Goal: Complete application form

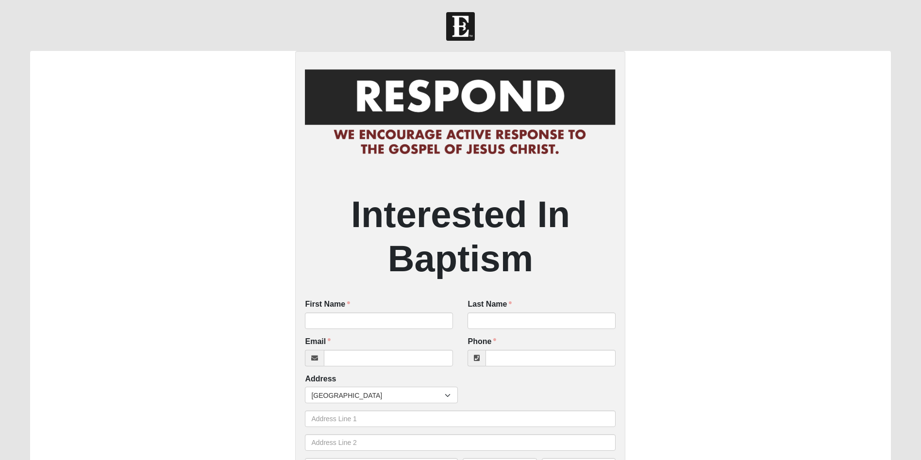
scroll to position [146, 0]
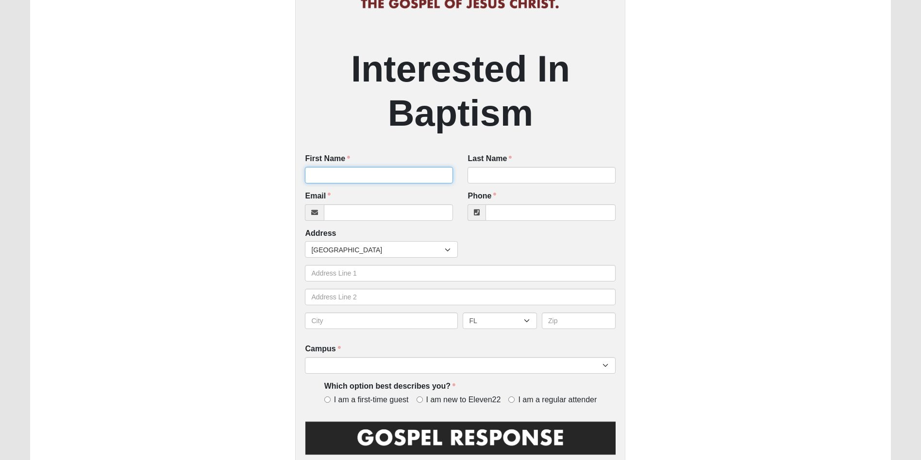
click at [409, 177] on input "First Name" at bounding box center [379, 175] width 148 height 17
type input "[PERSON_NAME]"
click at [476, 180] on input "Last Name" at bounding box center [542, 175] width 148 height 17
type input "Pool"
click at [393, 224] on div "Email Email address is not valid Email is required." at bounding box center [379, 209] width 163 height 37
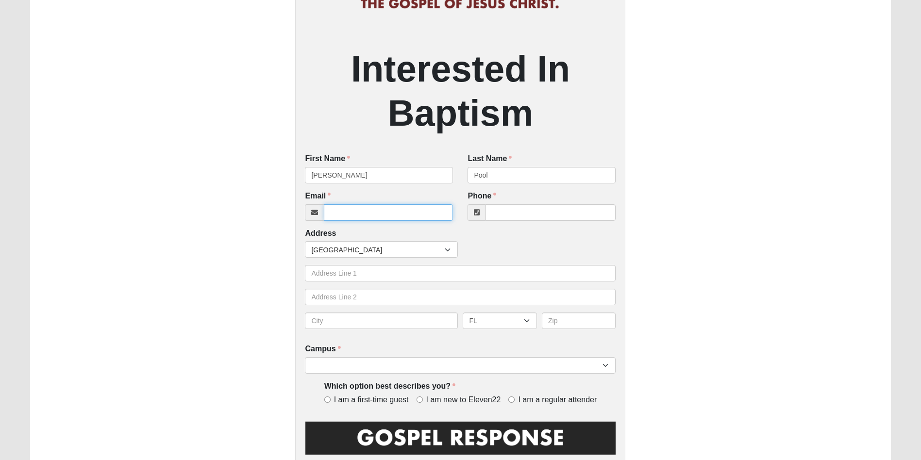
click at [390, 219] on input "Email" at bounding box center [388, 212] width 129 height 17
type input "[EMAIL_ADDRESS][DOMAIN_NAME]"
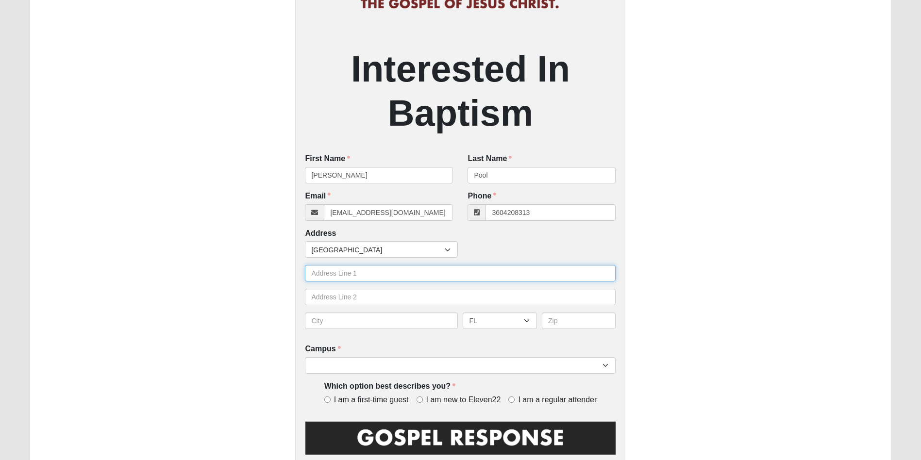
click at [379, 273] on input "text" at bounding box center [460, 273] width 311 height 17
type input "[PHONE_NUMBER]"
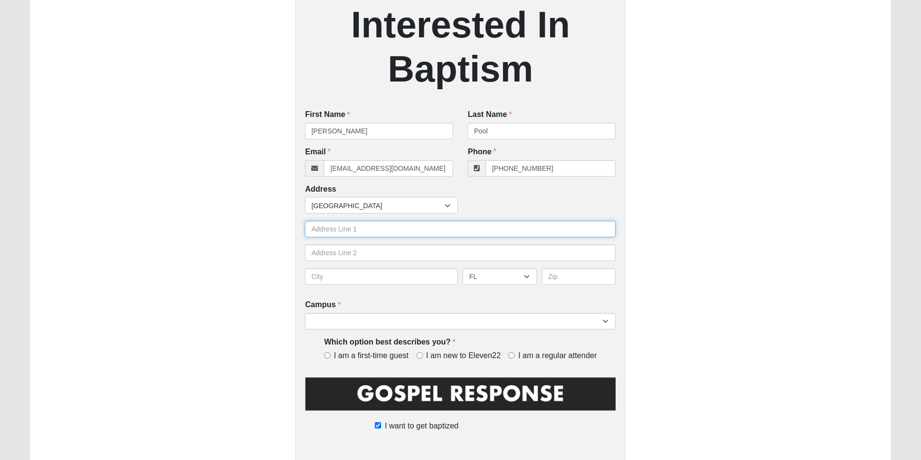
scroll to position [243, 0]
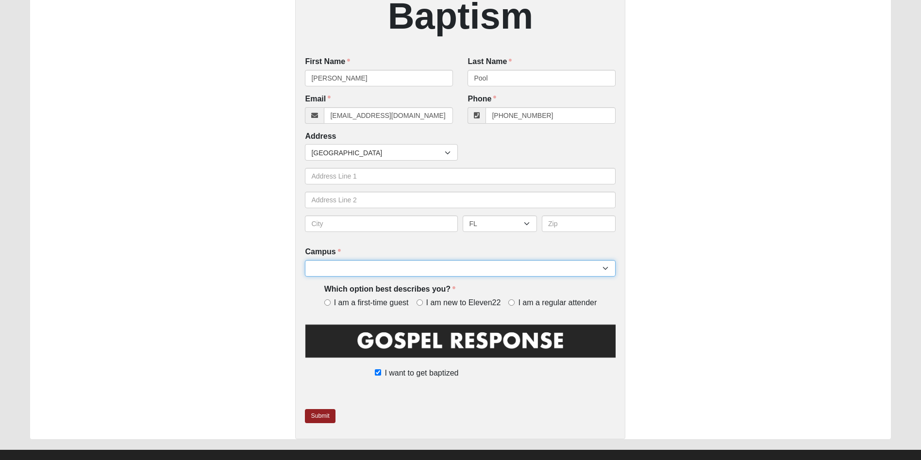
select select "13"
click at [389, 243] on html "Log In Respond Card Error Work Entry" at bounding box center [460, 116] width 921 height 718
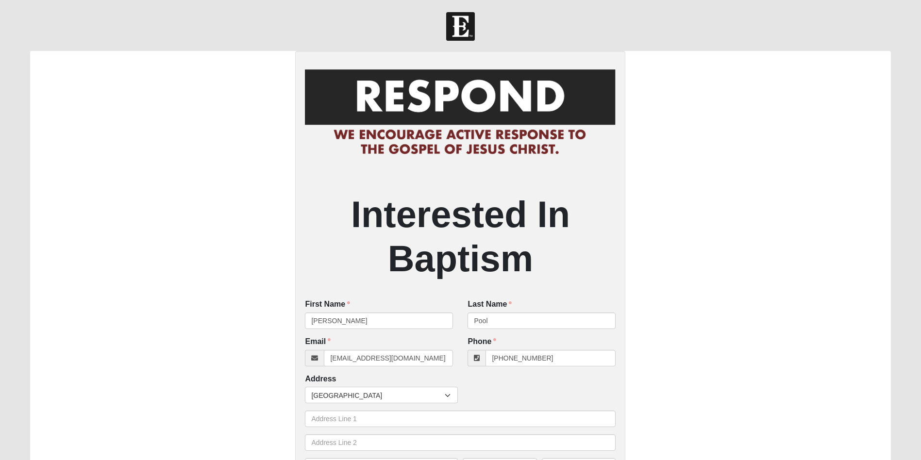
scroll to position [194, 0]
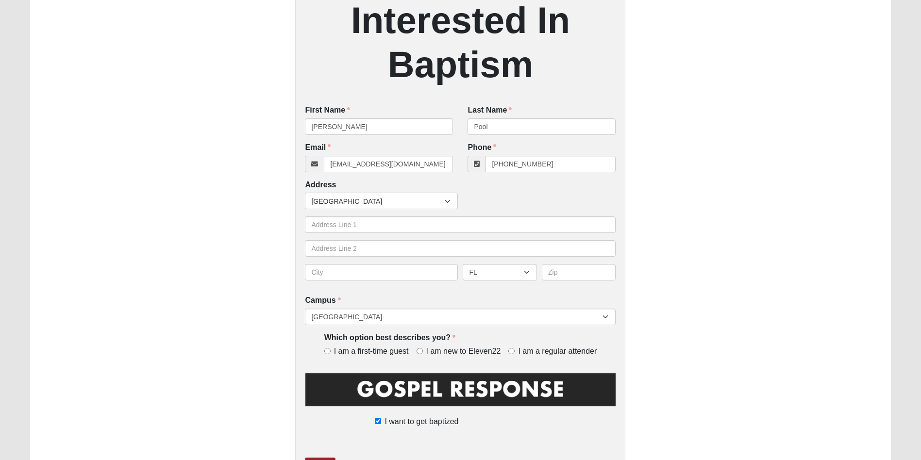
click at [360, 349] on span "I am a first-time guest" at bounding box center [371, 351] width 75 height 11
click at [331, 349] on input "I am a first-time guest" at bounding box center [327, 351] width 6 height 6
radio input "true"
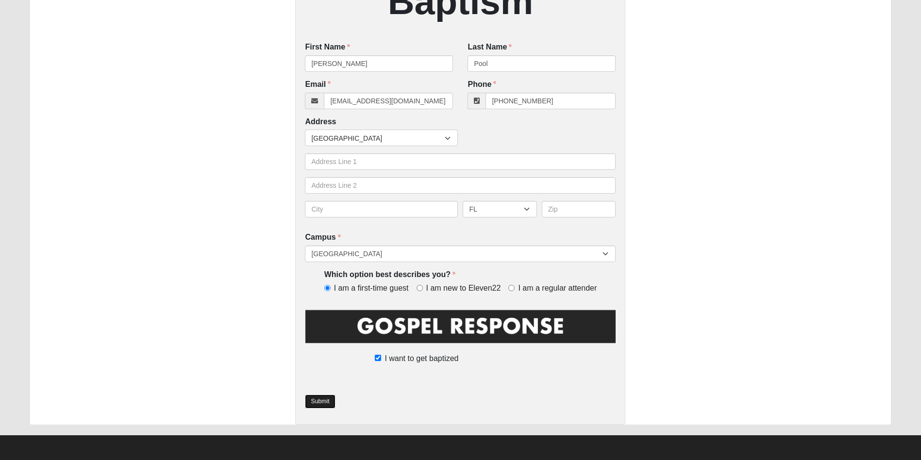
click at [311, 404] on link "Submit" at bounding box center [320, 402] width 30 height 14
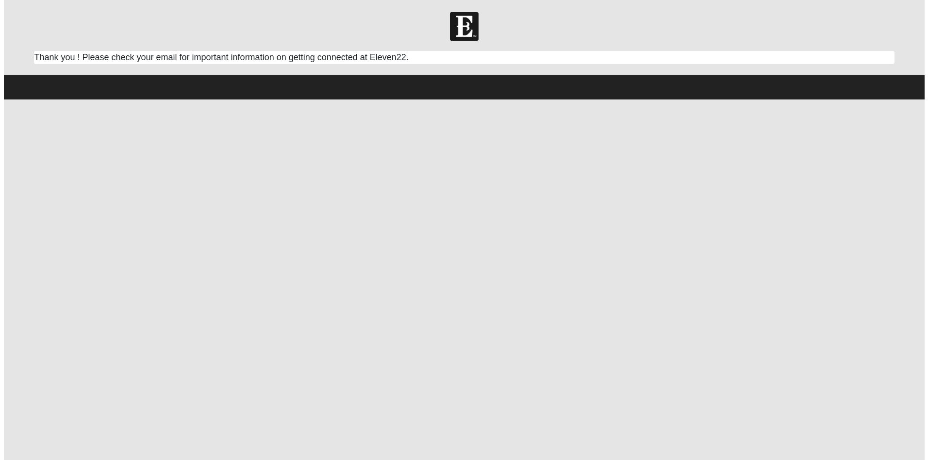
scroll to position [0, 0]
